Goal: Information Seeking & Learning: Learn about a topic

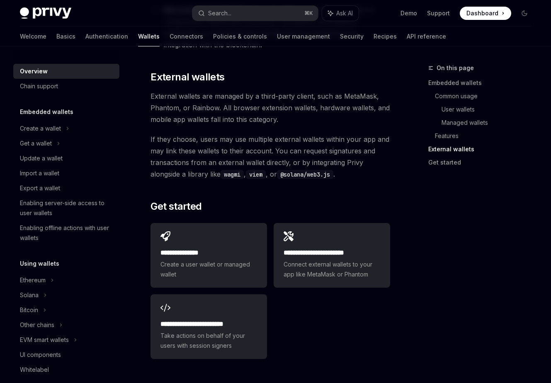
scroll to position [1357, 0]
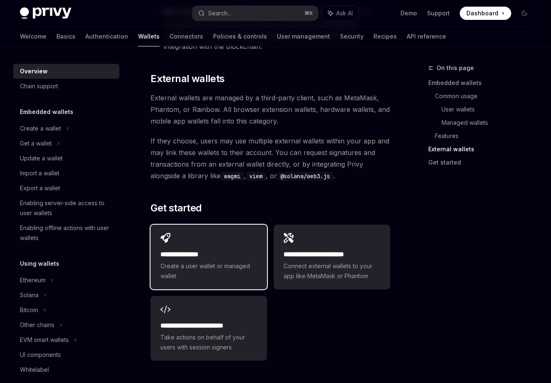
click at [231, 261] on span "Create a user wallet or managed wallet" at bounding box center [208, 271] width 97 height 20
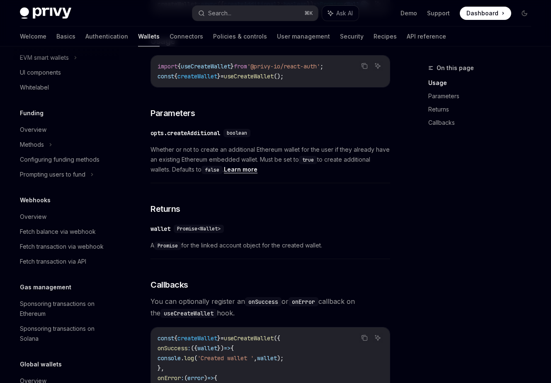
scroll to position [364, 0]
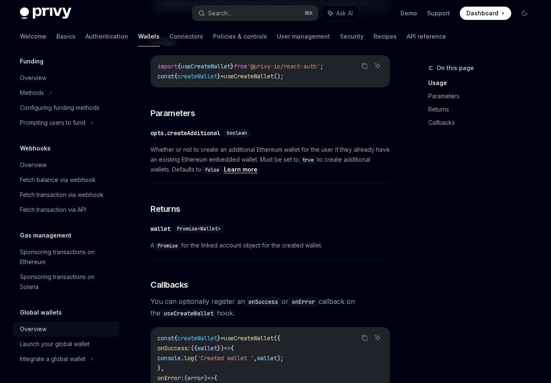
click at [42, 330] on div "Overview" at bounding box center [33, 329] width 27 height 10
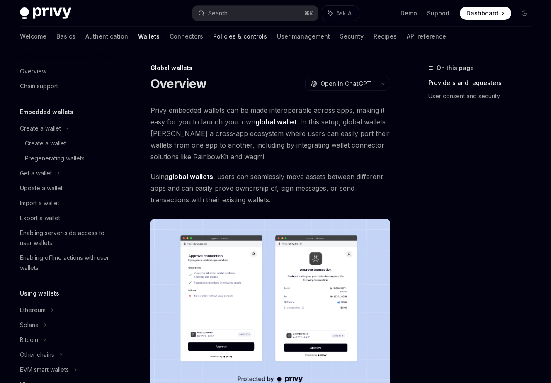
click at [213, 39] on link "Policies & controls" at bounding box center [240, 37] width 54 height 20
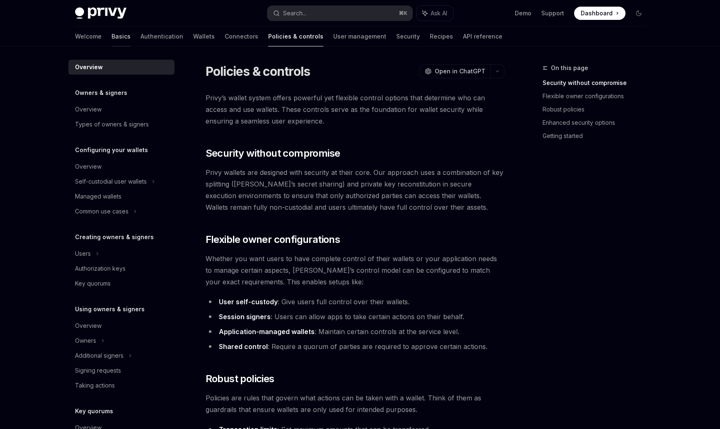
click at [112, 40] on link "Basics" at bounding box center [121, 37] width 19 height 20
type textarea "*"
